Goal: Entertainment & Leisure: Consume media (video, audio)

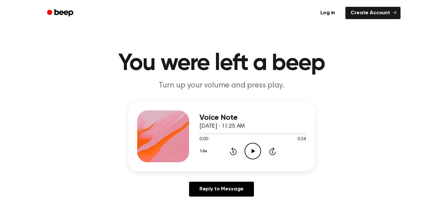
click at [247, 152] on icon "Play Audio" at bounding box center [252, 151] width 17 height 17
click at [247, 152] on icon "Pause Audio" at bounding box center [252, 151] width 17 height 17
click at [252, 152] on icon at bounding box center [253, 151] width 4 height 4
click at [254, 151] on icon "Pause Audio" at bounding box center [252, 151] width 17 height 17
click at [253, 156] on icon "Play Audio" at bounding box center [252, 151] width 17 height 17
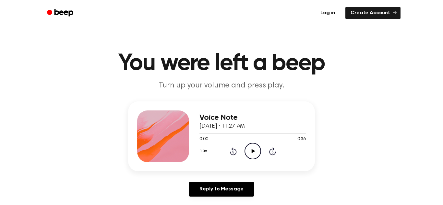
click at [254, 154] on icon "Play Audio" at bounding box center [252, 151] width 17 height 17
click at [254, 152] on icon "Play Audio" at bounding box center [252, 151] width 17 height 17
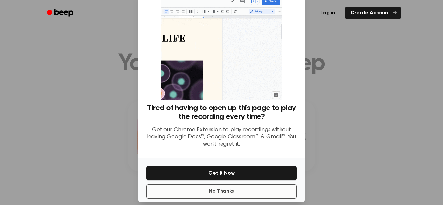
scroll to position [23, 0]
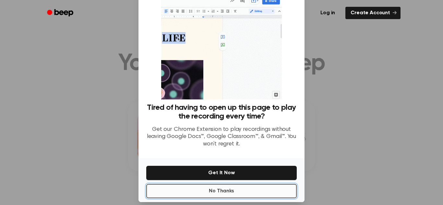
click at [225, 192] on button "No Thanks" at bounding box center [221, 191] width 150 height 14
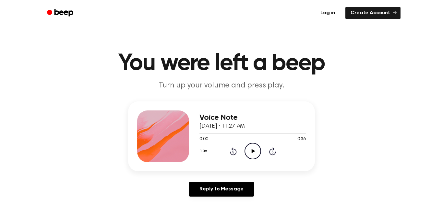
click at [251, 151] on icon at bounding box center [253, 151] width 4 height 4
